Goal: Find specific page/section: Find specific page/section

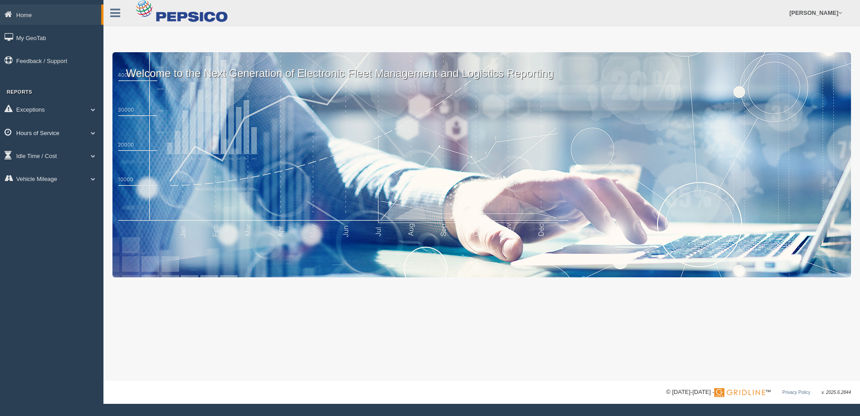
click at [22, 137] on link "Hours of Service" at bounding box center [51, 132] width 103 height 20
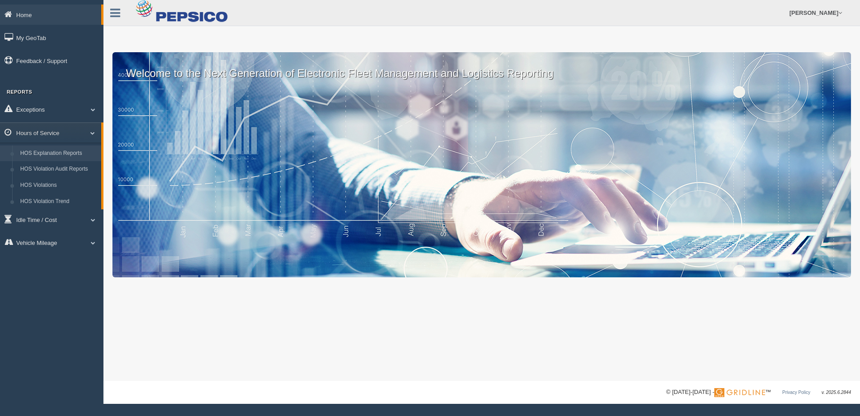
click at [45, 153] on link "HOS Explanation Reports" at bounding box center [58, 153] width 85 height 16
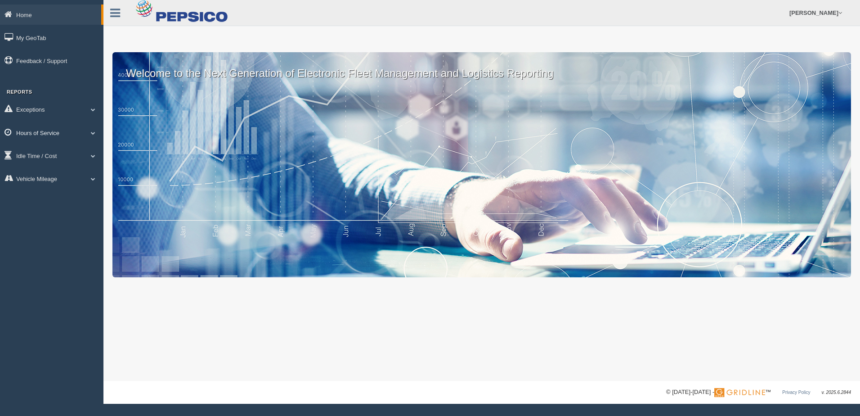
click at [56, 136] on link "Hours of Service" at bounding box center [51, 132] width 103 height 20
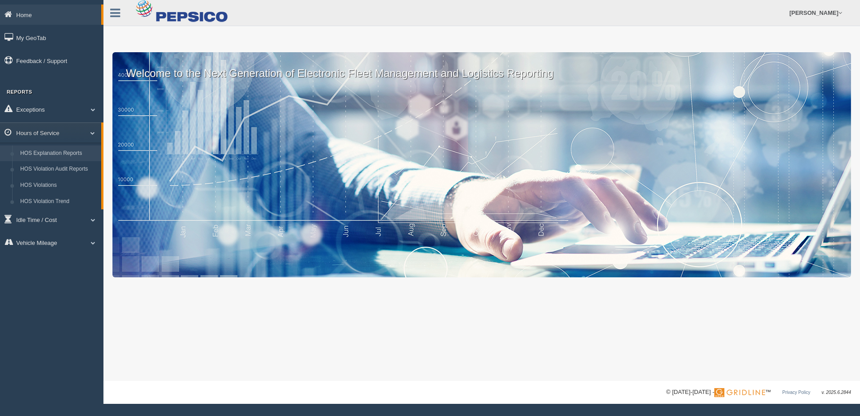
click at [53, 155] on link "HOS Explanation Reports" at bounding box center [58, 153] width 85 height 16
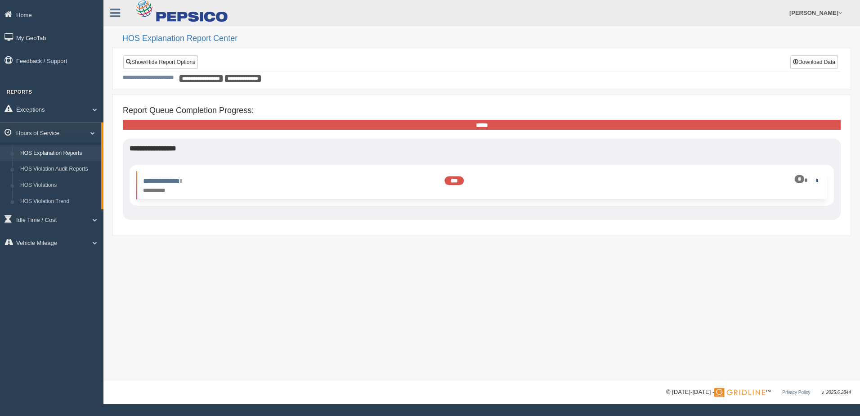
click at [817, 182] on link at bounding box center [816, 180] width 6 height 6
